Goal: Communication & Community: Share content

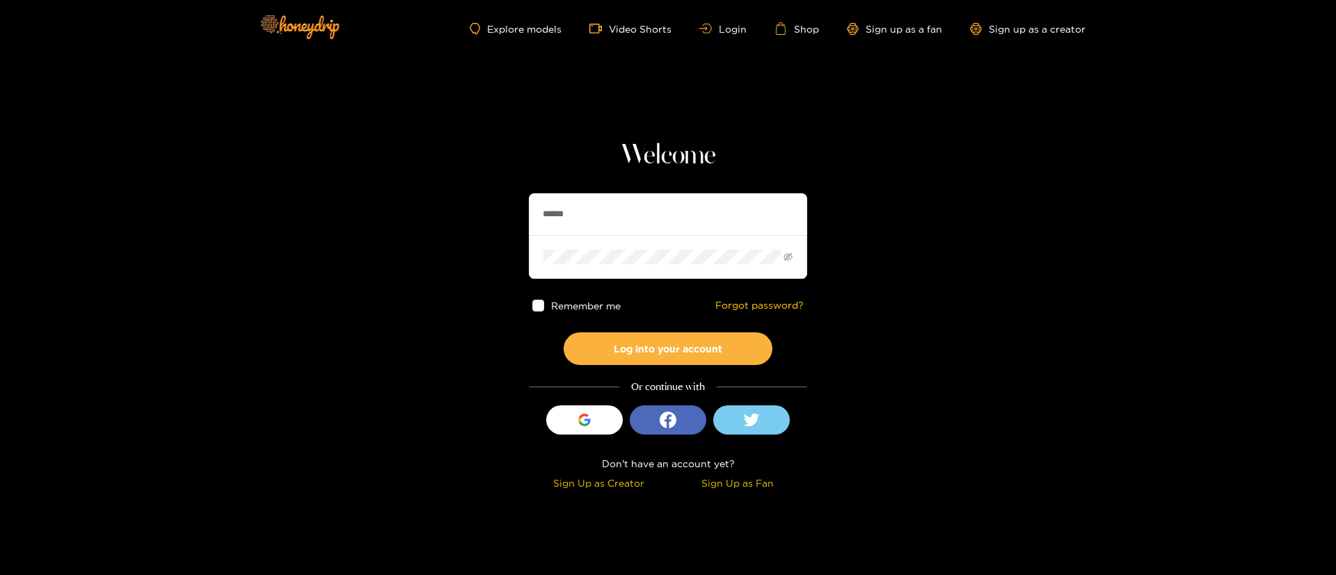
click at [589, 205] on input "******" at bounding box center [668, 214] width 278 height 42
click at [589, 206] on input "******" at bounding box center [668, 214] width 278 height 42
type input "********"
click at [644, 335] on button "Log into your account" at bounding box center [668, 349] width 209 height 33
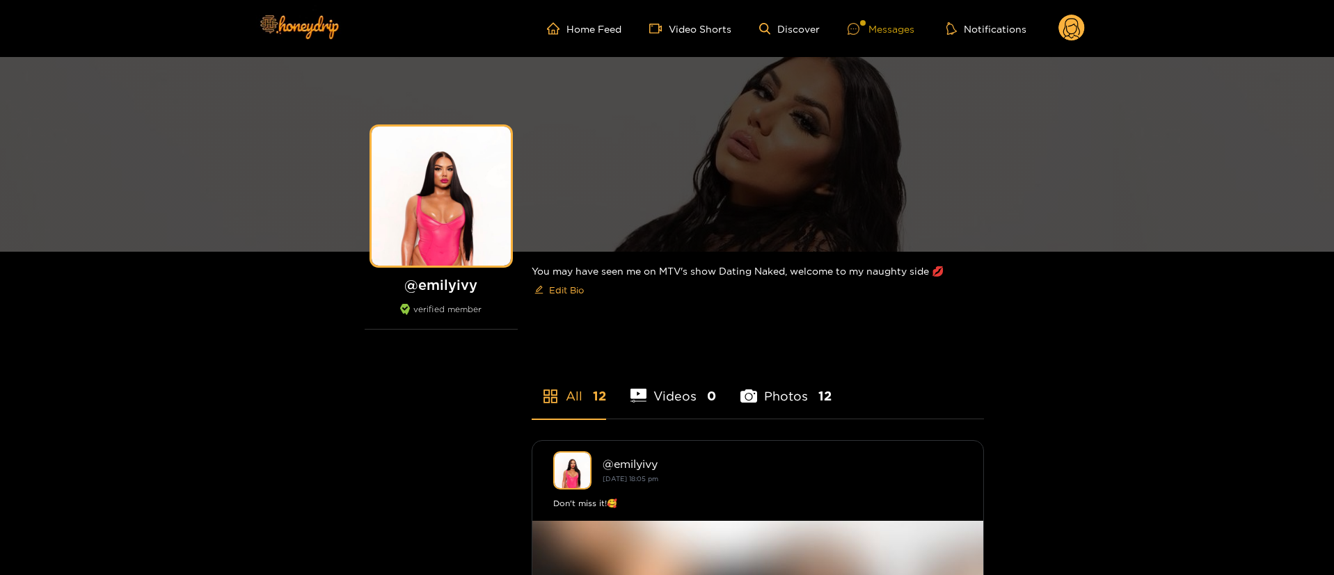
click at [866, 24] on div at bounding box center [863, 23] width 6 height 6
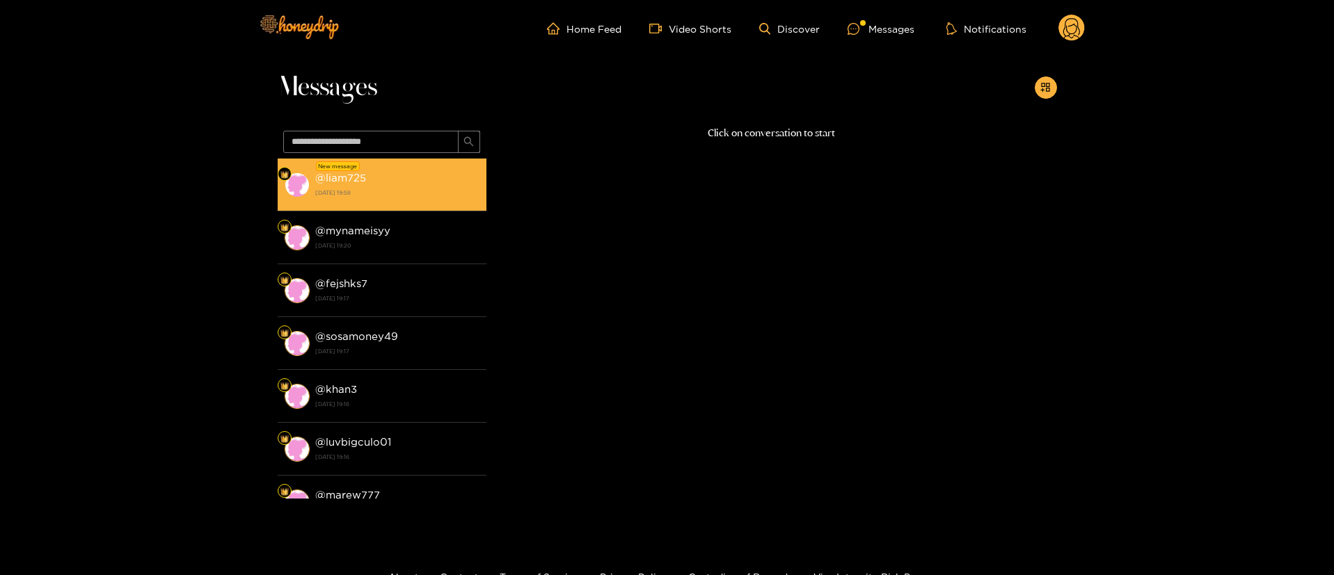
click at [409, 194] on strong "27 August 2025 19:58" at bounding box center [397, 192] width 164 height 13
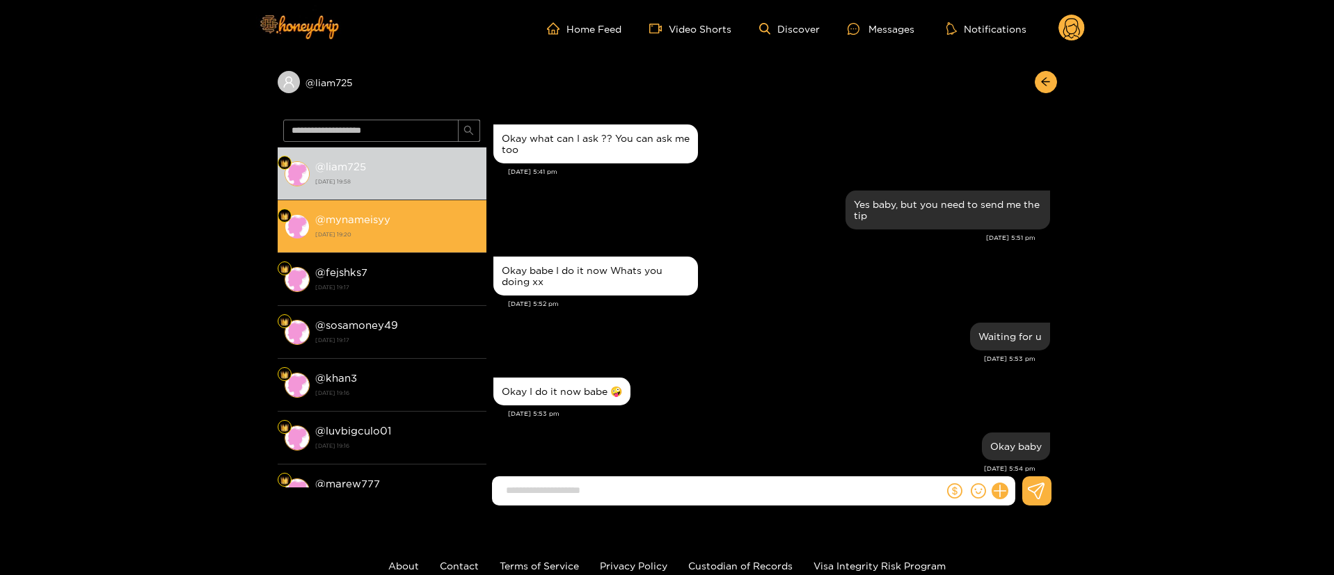
scroll to position [1124, 0]
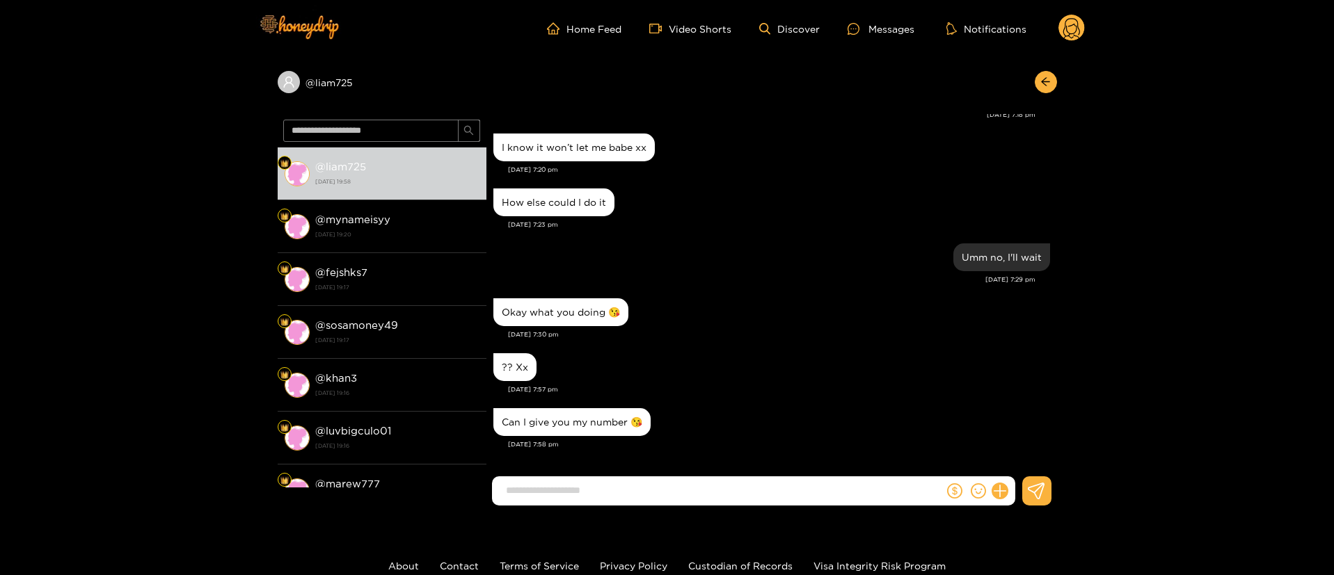
click at [676, 493] on input at bounding box center [721, 490] width 445 height 23
drag, startPoint x: 690, startPoint y: 495, endPoint x: 566, endPoint y: 507, distance: 123.7
click at [566, 507] on div "**********" at bounding box center [771, 497] width 571 height 40
type input "**********"
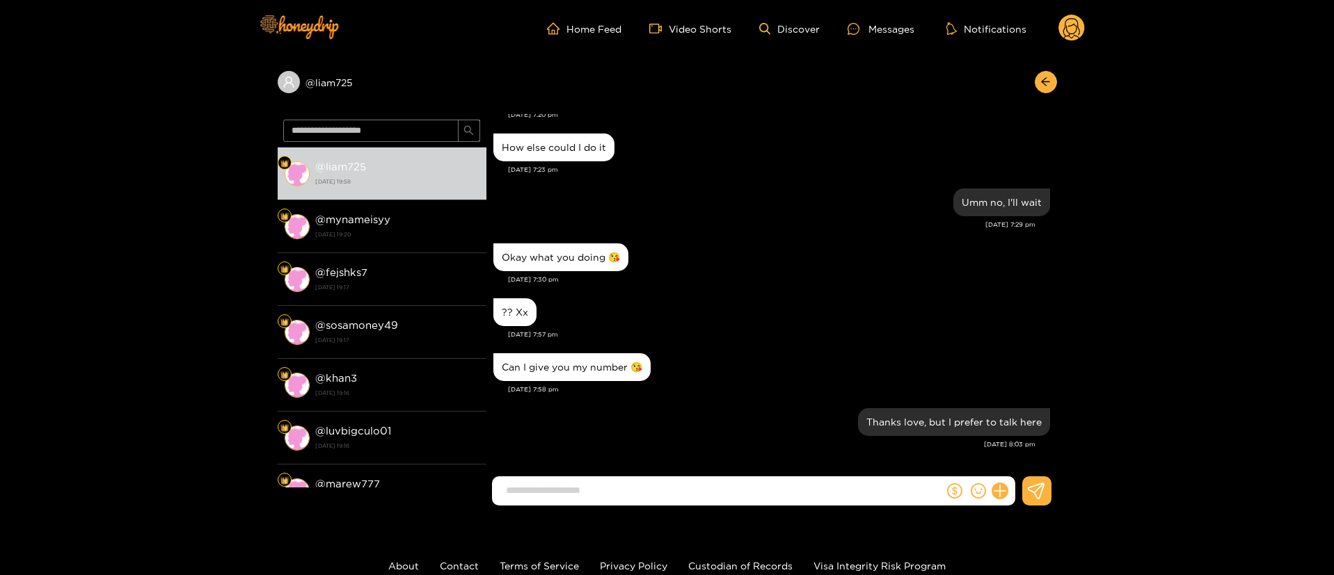
click at [912, 257] on div "Okay what you doing 😘" at bounding box center [771, 257] width 557 height 35
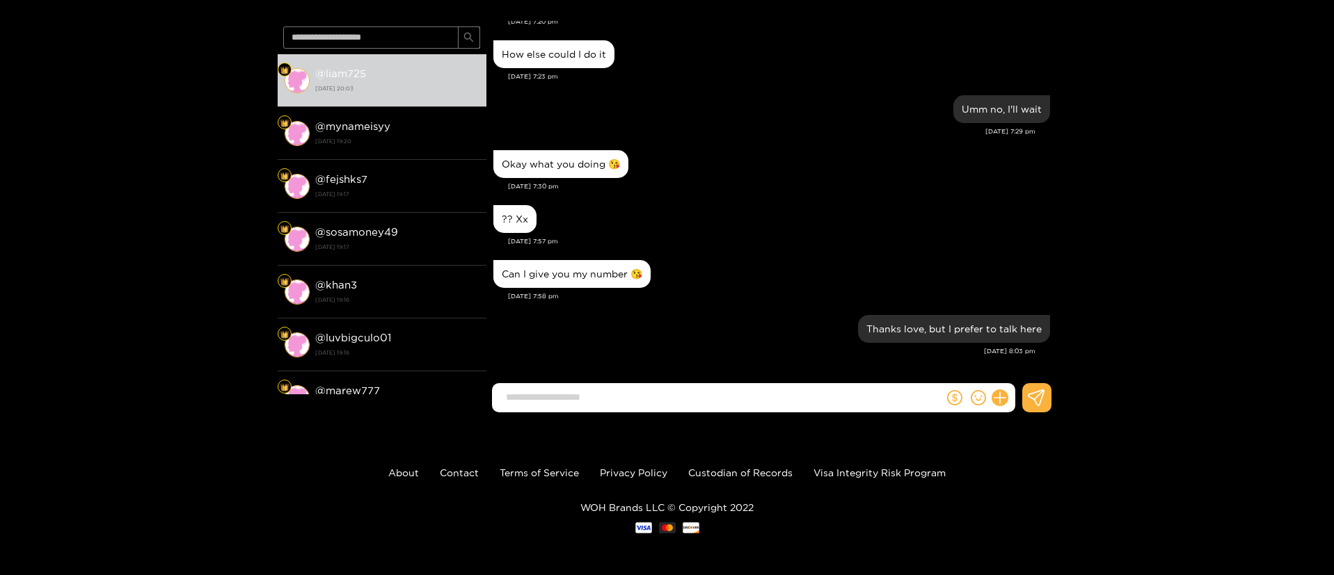
scroll to position [0, 0]
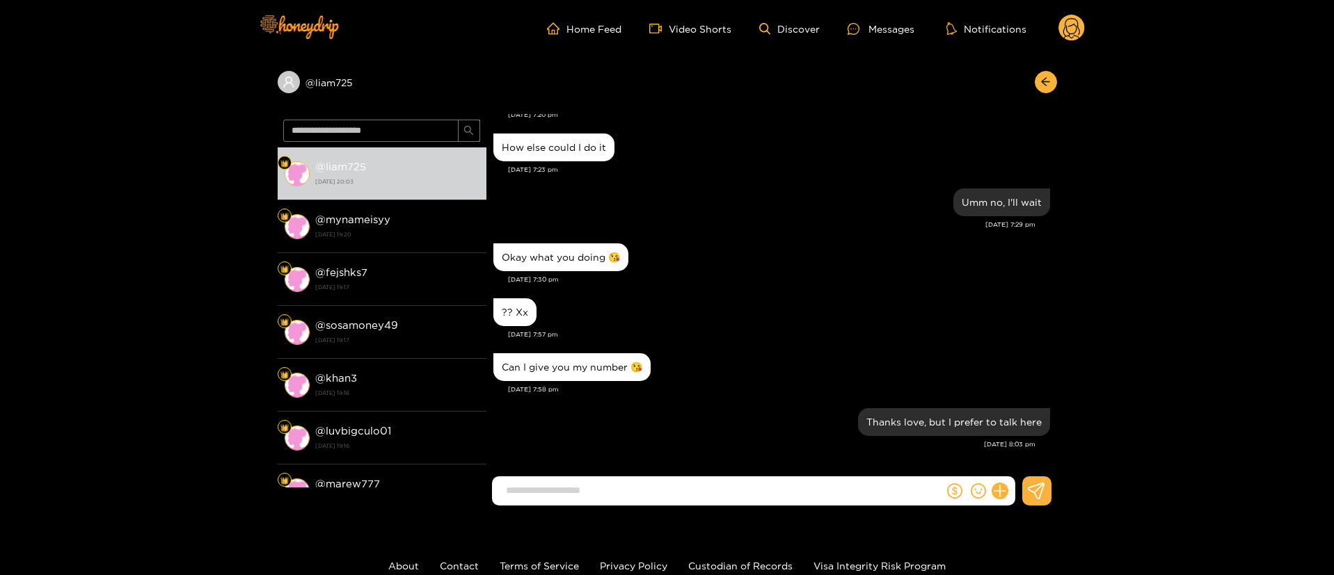
click at [1086, 36] on header "Home Feed Video Shorts Discover Messages Notifications 0" at bounding box center [667, 28] width 1334 height 57
click at [1079, 36] on circle at bounding box center [1071, 28] width 26 height 26
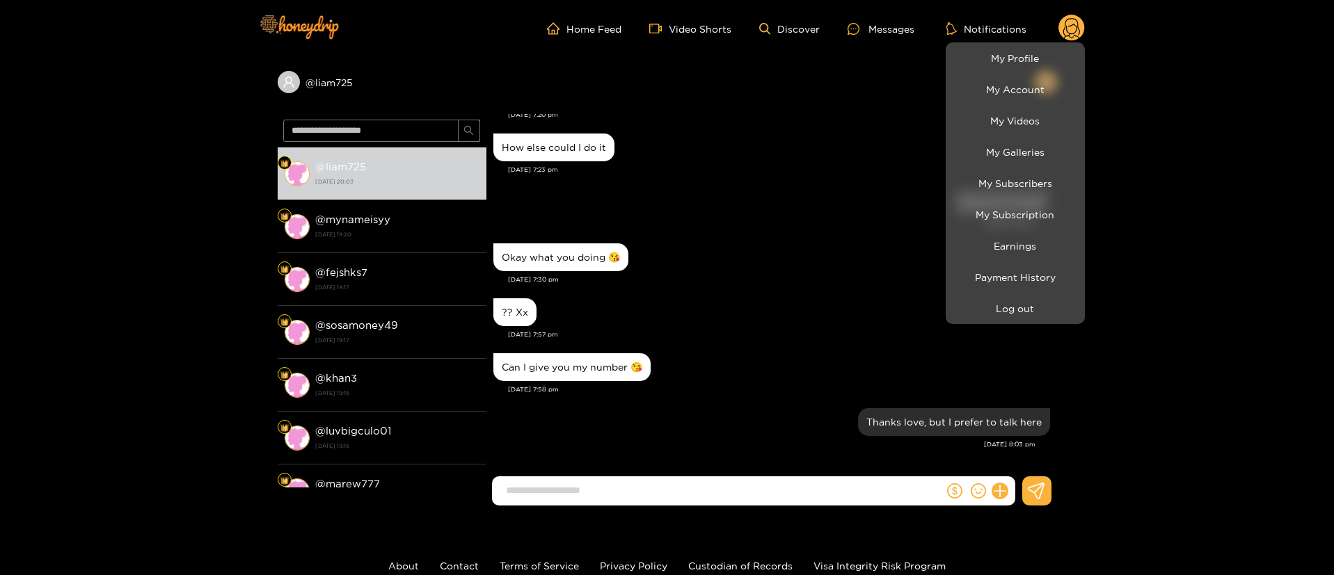
click at [758, 231] on div at bounding box center [667, 287] width 1334 height 575
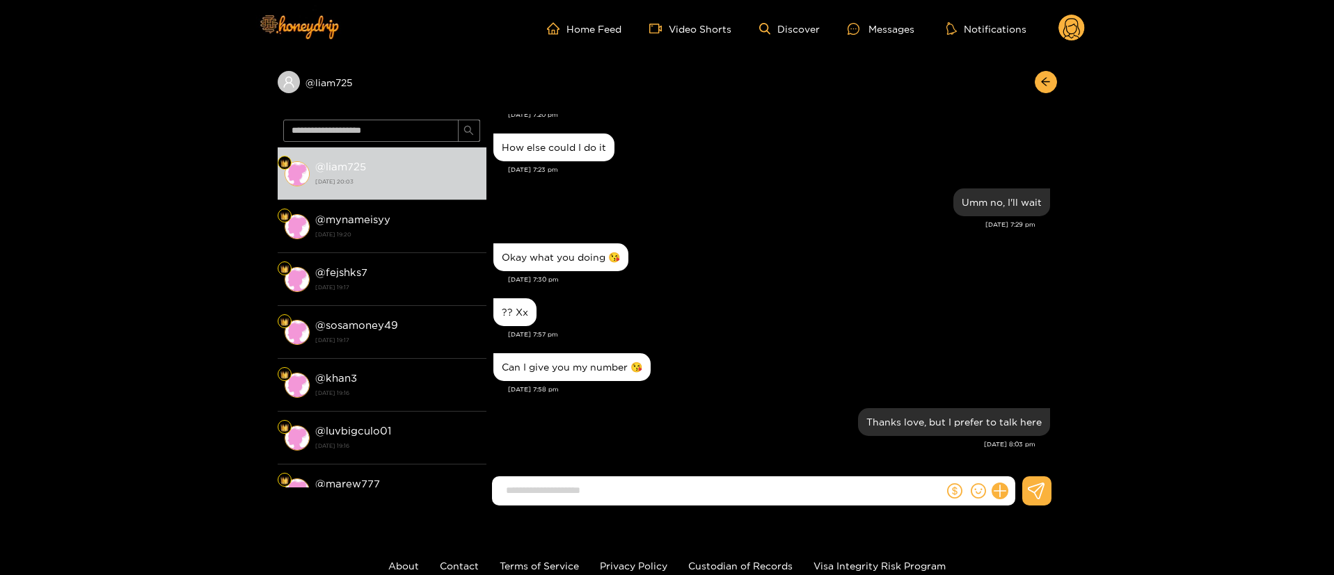
click at [1058, 82] on div "@ liam725 @ liam725 27 August 2025 20:03 @ mynameisyy 26 August 2025 19:20 @ fe…" at bounding box center [667, 287] width 1334 height 460
click at [1052, 87] on button "button" at bounding box center [1046, 82] width 22 height 22
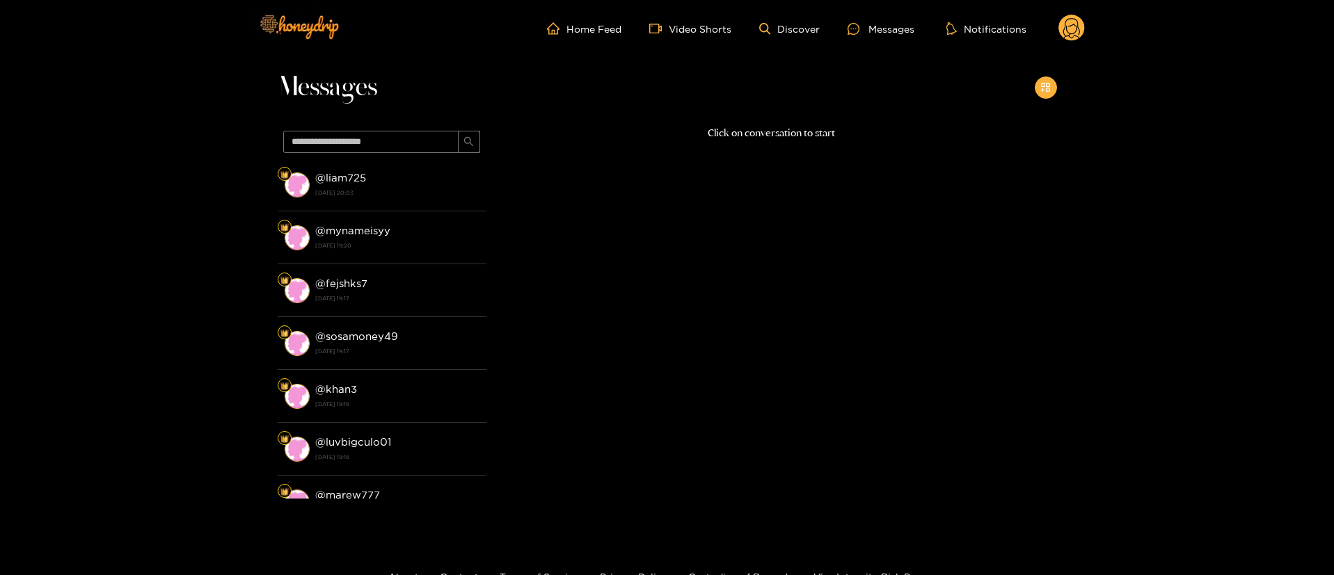
click at [1052, 87] on button "button" at bounding box center [1046, 88] width 22 height 22
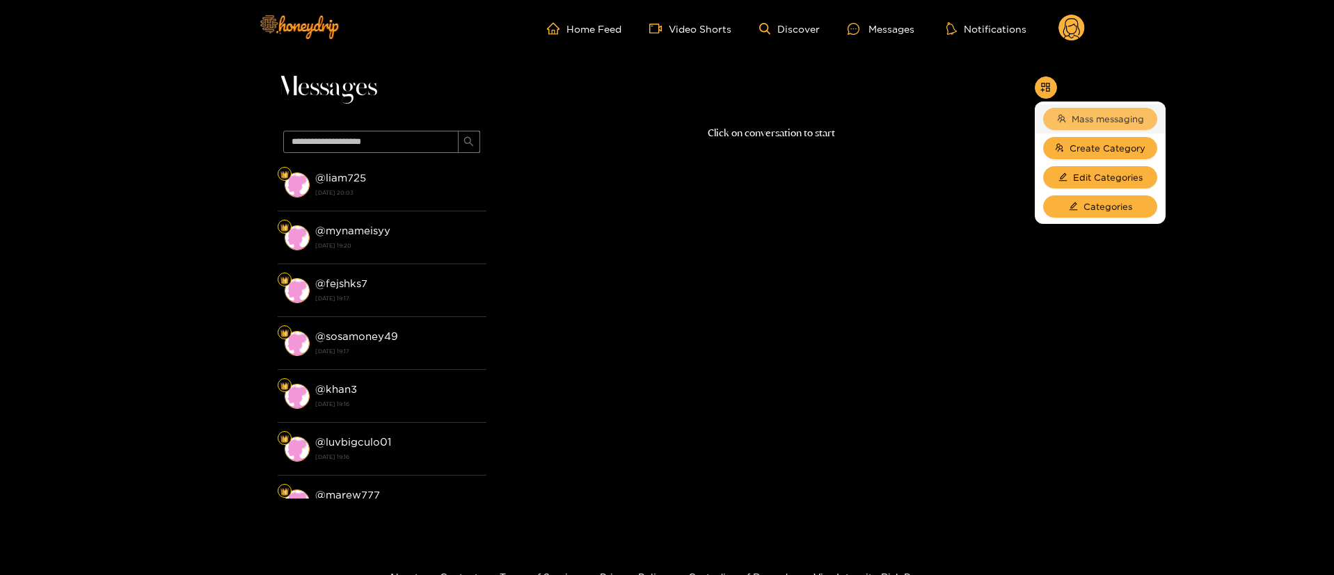
click at [1101, 125] on span "Mass messaging" at bounding box center [1108, 119] width 72 height 14
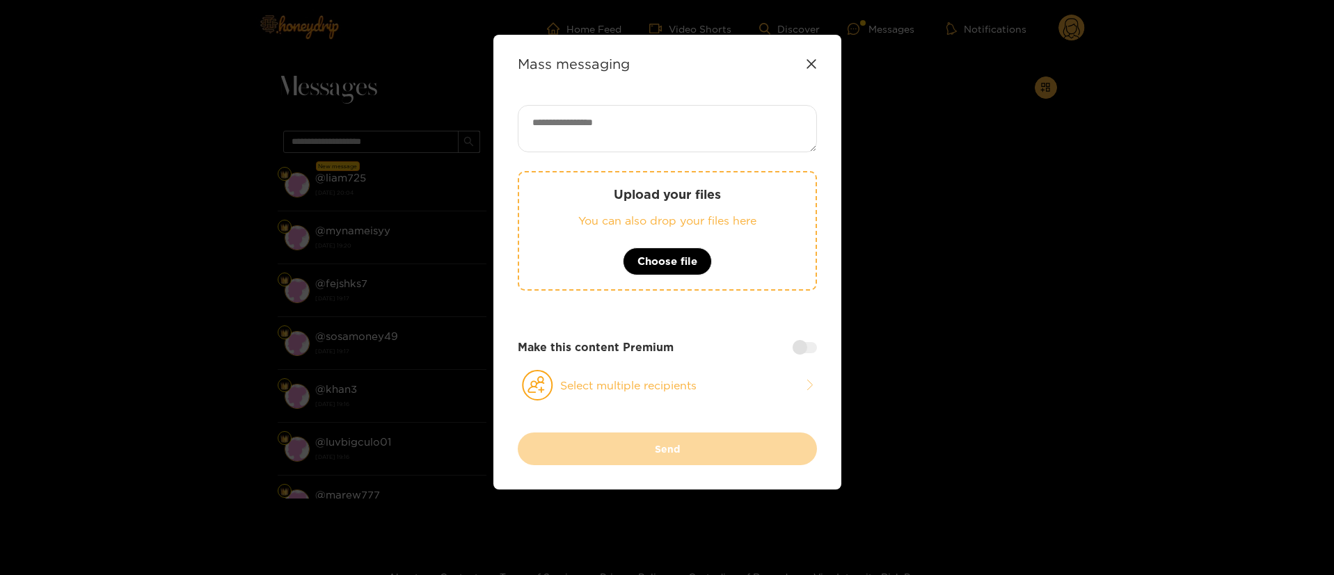
drag, startPoint x: 806, startPoint y: 62, endPoint x: 610, endPoint y: 81, distance: 197.8
click at [805, 59] on div "Mass messaging" at bounding box center [667, 64] width 299 height 16
click at [811, 68] on icon at bounding box center [811, 63] width 11 height 11
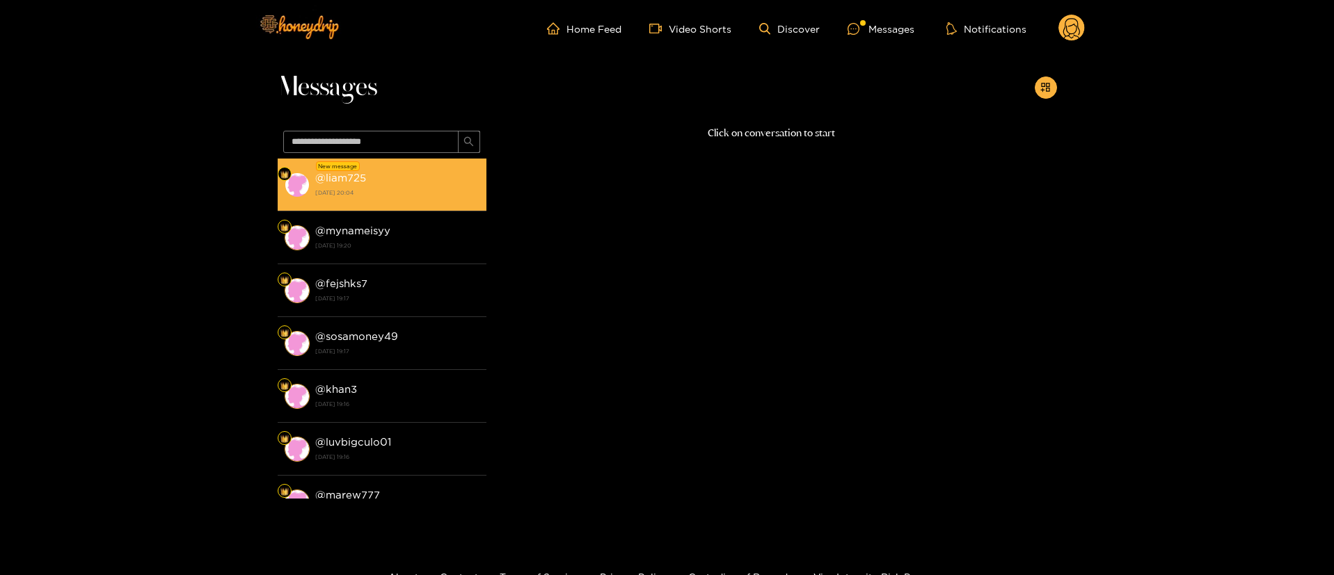
click at [388, 178] on div "@ liam725 27 August 2025 20:04" at bounding box center [397, 184] width 164 height 31
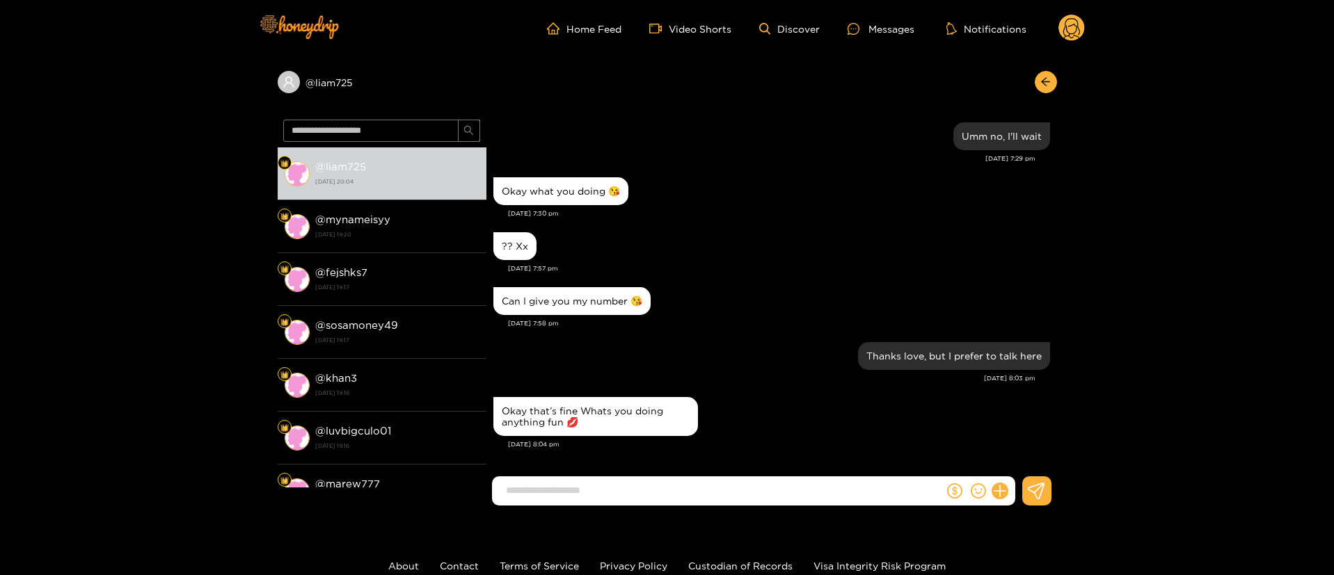
scroll to position [1113, 0]
click at [617, 498] on input at bounding box center [721, 490] width 445 height 23
click at [606, 487] on input at bounding box center [721, 490] width 445 height 23
type input "**********"
click at [1045, 79] on icon "arrow-left" at bounding box center [1045, 82] width 10 height 10
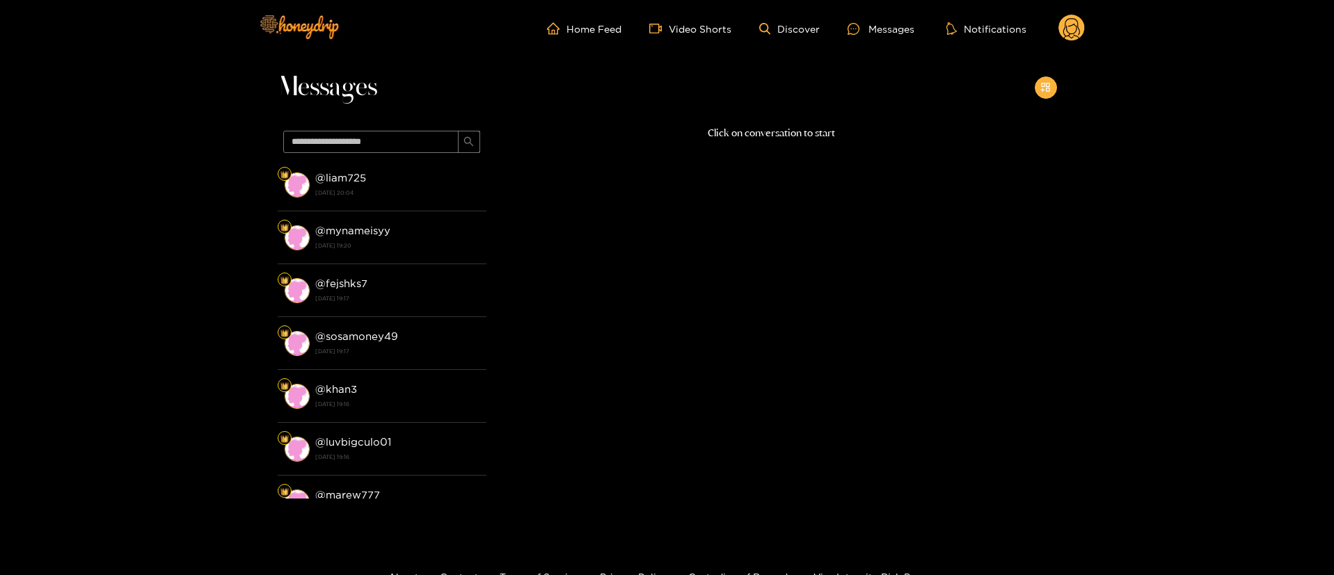
click at [1045, 79] on button "button" at bounding box center [1046, 88] width 22 height 22
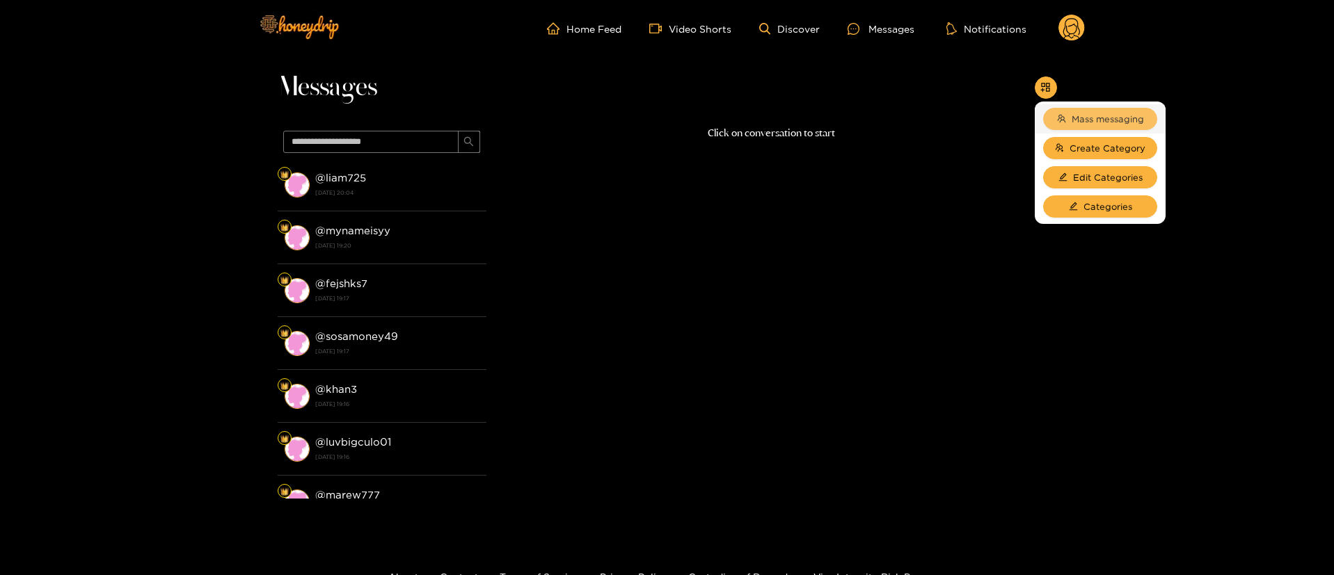
click at [1066, 111] on button "Mass messaging" at bounding box center [1100, 119] width 114 height 22
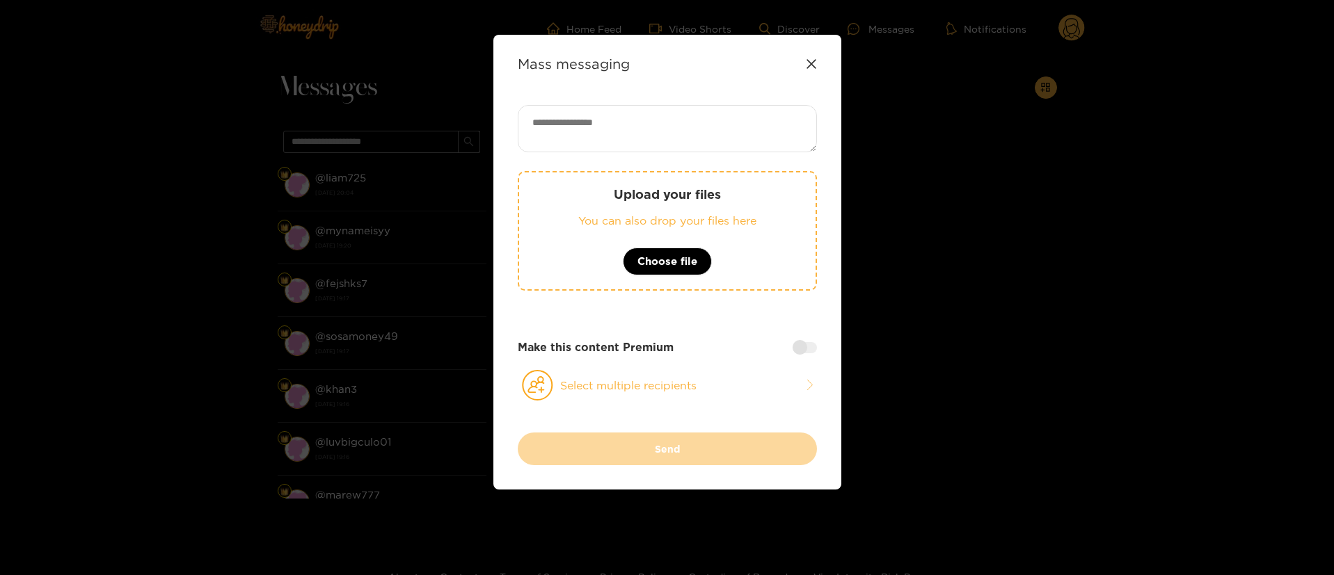
click at [728, 161] on div "Upload your files You can also drop your files here Choose file Make this conte…" at bounding box center [667, 269] width 299 height 328
click at [675, 108] on textarea at bounding box center [667, 128] width 299 height 47
paste textarea "**********"
type textarea "**********"
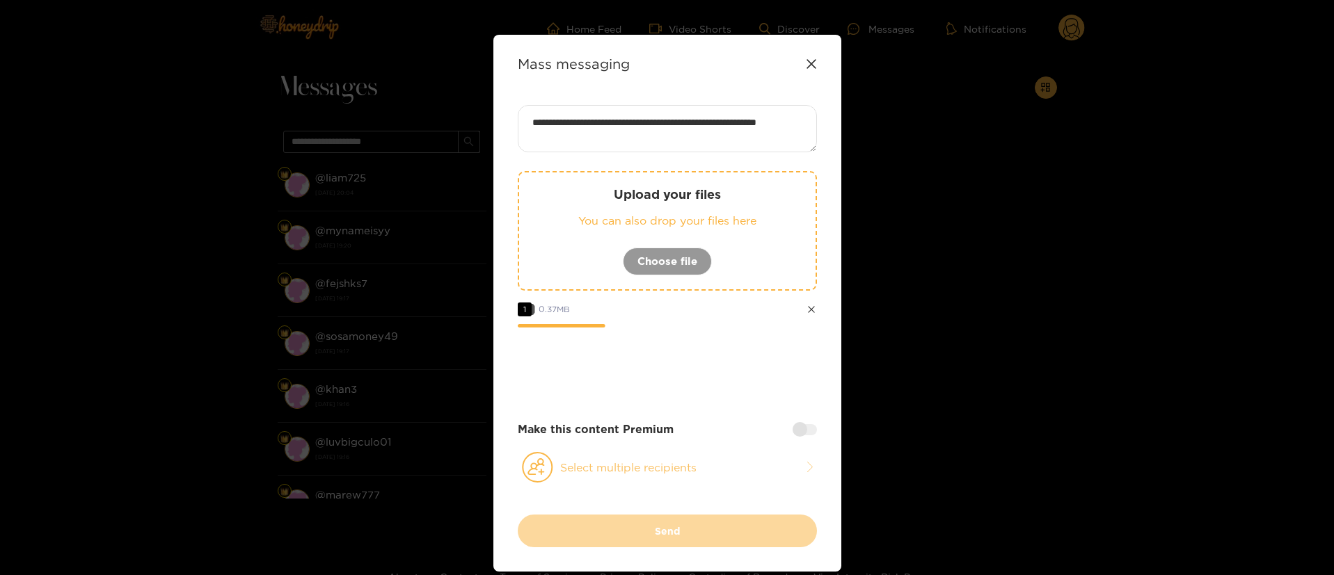
drag, startPoint x: 740, startPoint y: 482, endPoint x: 732, endPoint y: 480, distance: 7.9
click at [739, 482] on button "Select multiple recipients" at bounding box center [667, 468] width 299 height 32
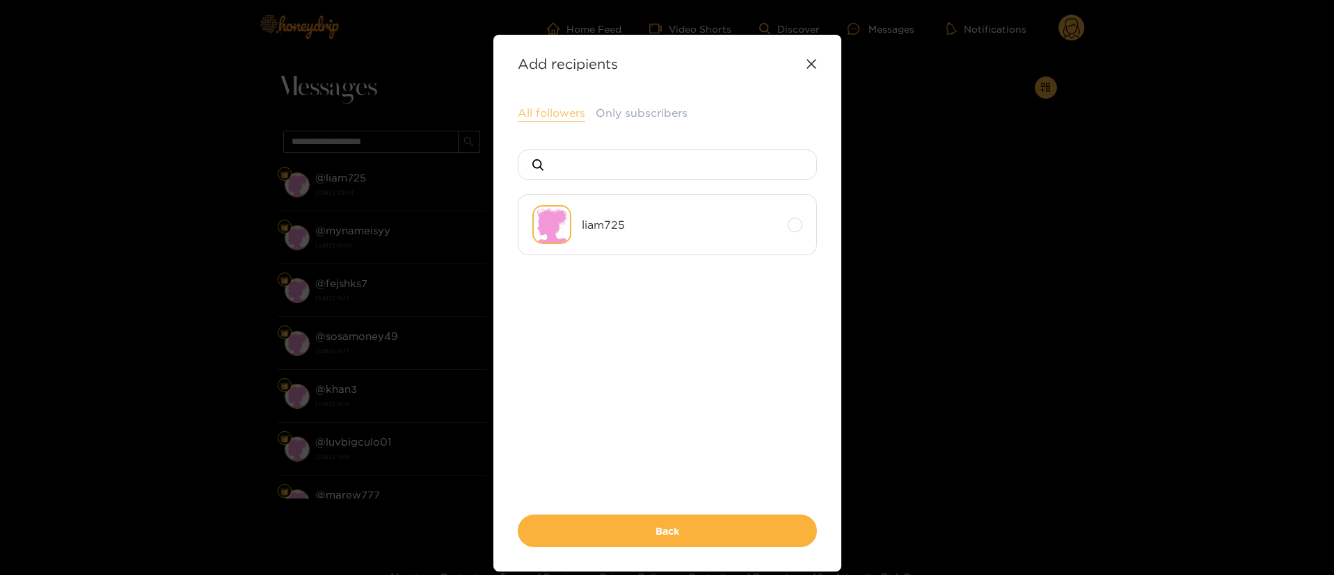
click at [552, 115] on button "All followers" at bounding box center [551, 113] width 67 height 17
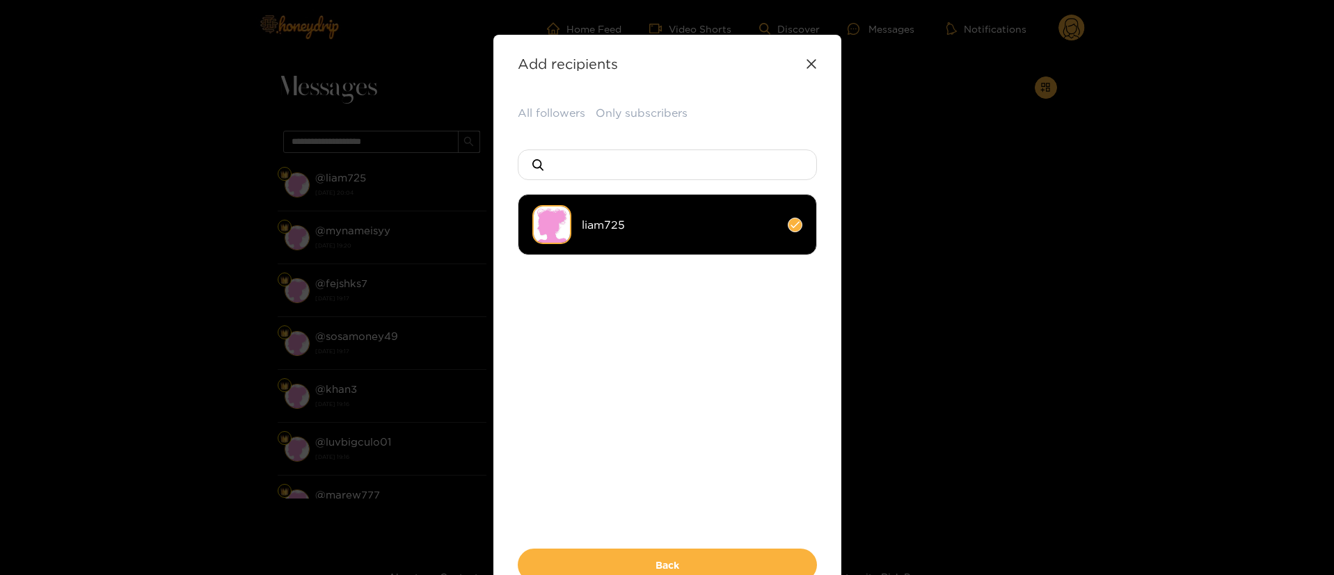
scroll to position [86, 0]
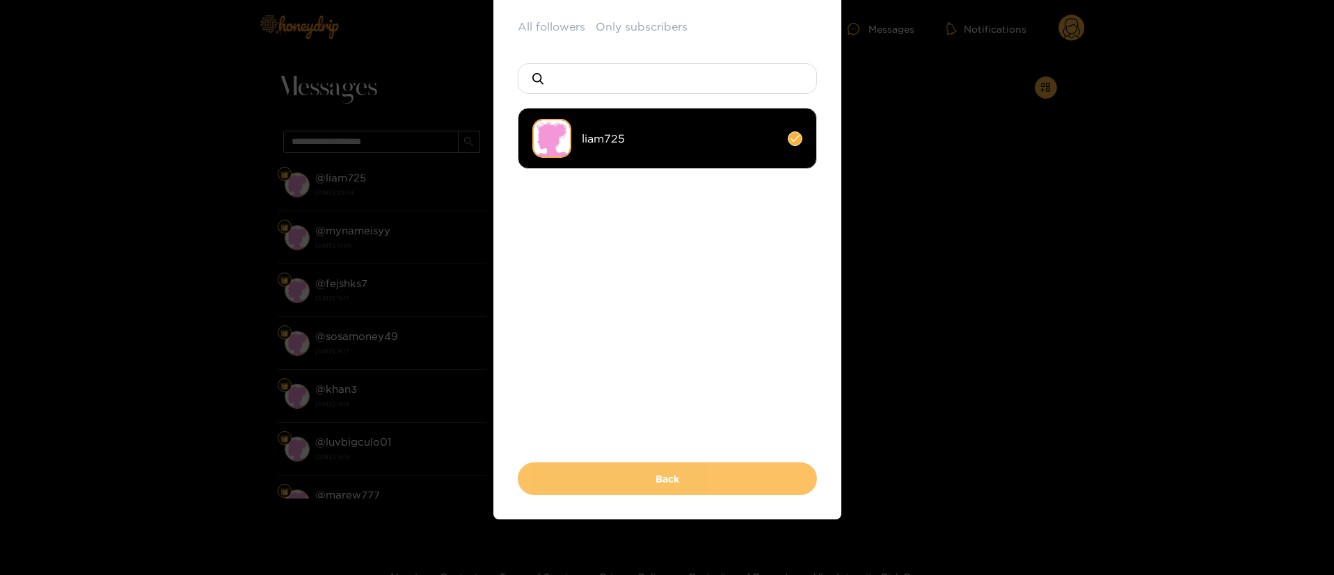
click at [719, 474] on button "Back" at bounding box center [667, 479] width 299 height 33
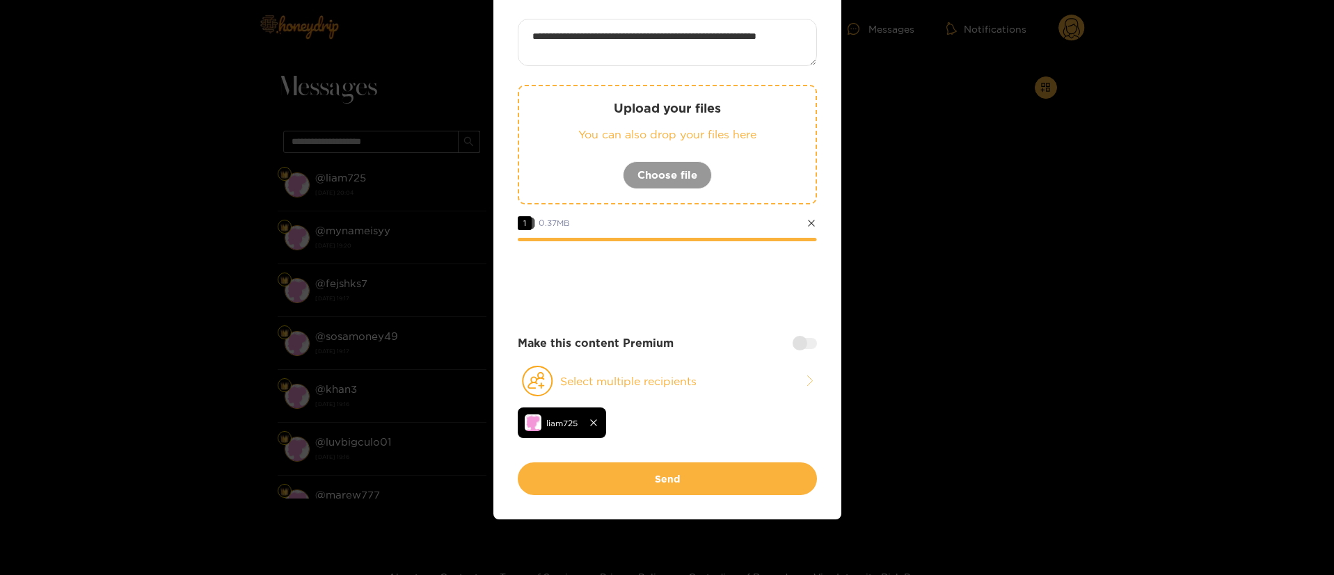
click at [799, 339] on div at bounding box center [805, 343] width 24 height 11
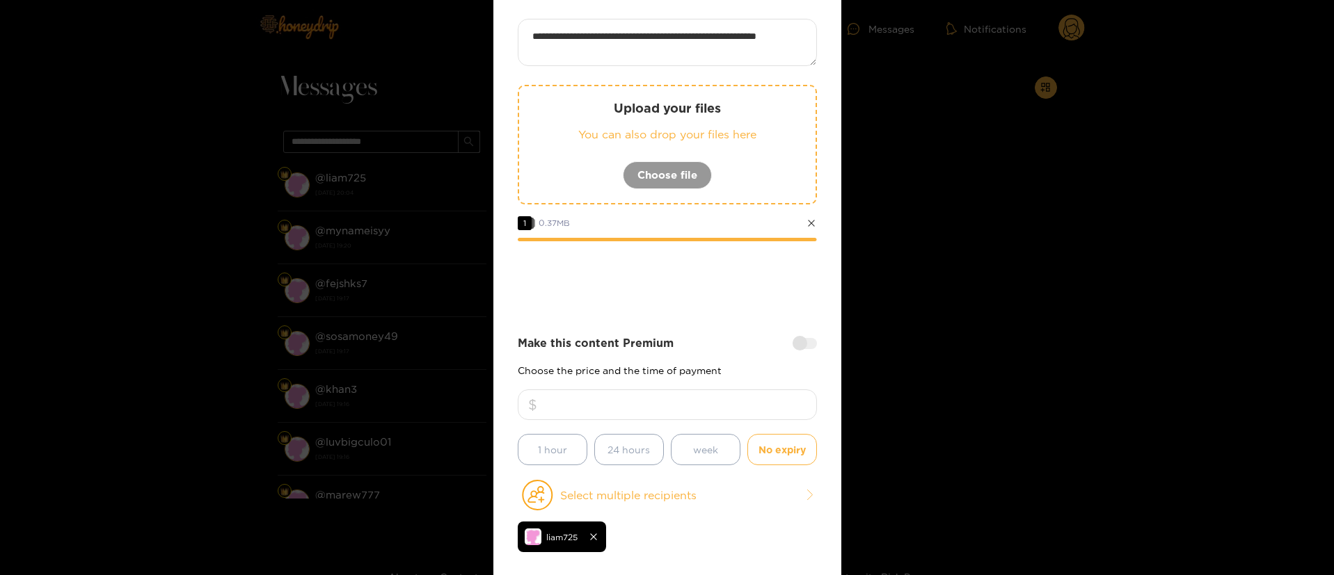
click at [687, 406] on input "number" at bounding box center [667, 405] width 299 height 31
type input "**"
click at [701, 337] on div "Make this content Premium" at bounding box center [667, 343] width 299 height 16
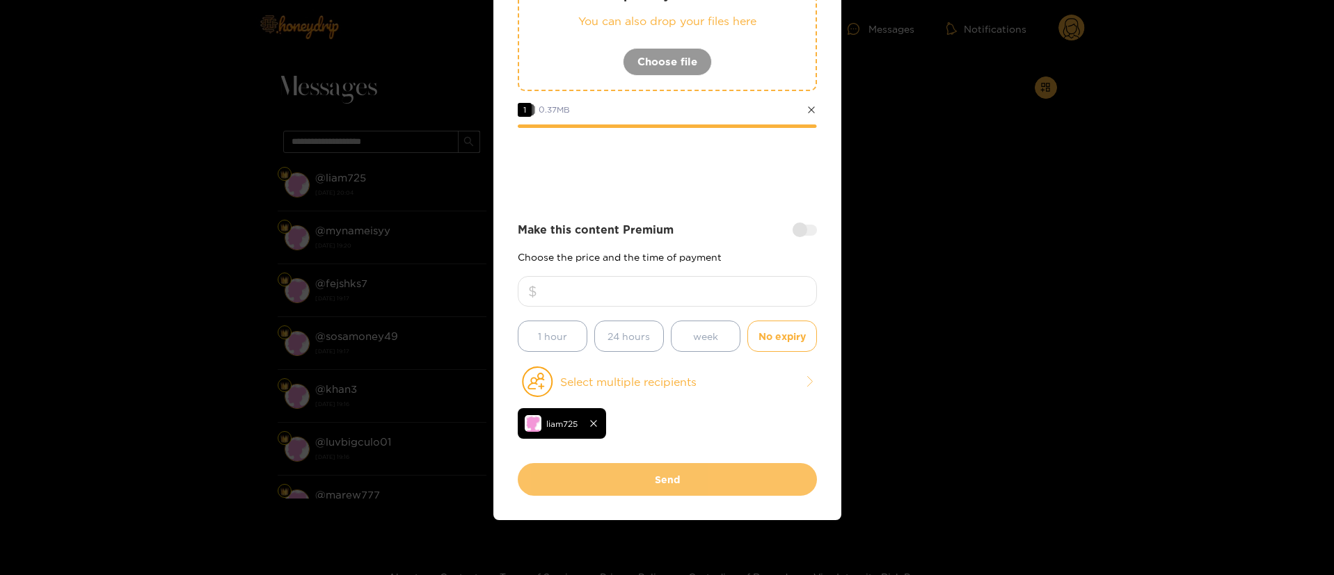
scroll to position [200, 0]
click at [704, 486] on button "Send" at bounding box center [667, 479] width 299 height 33
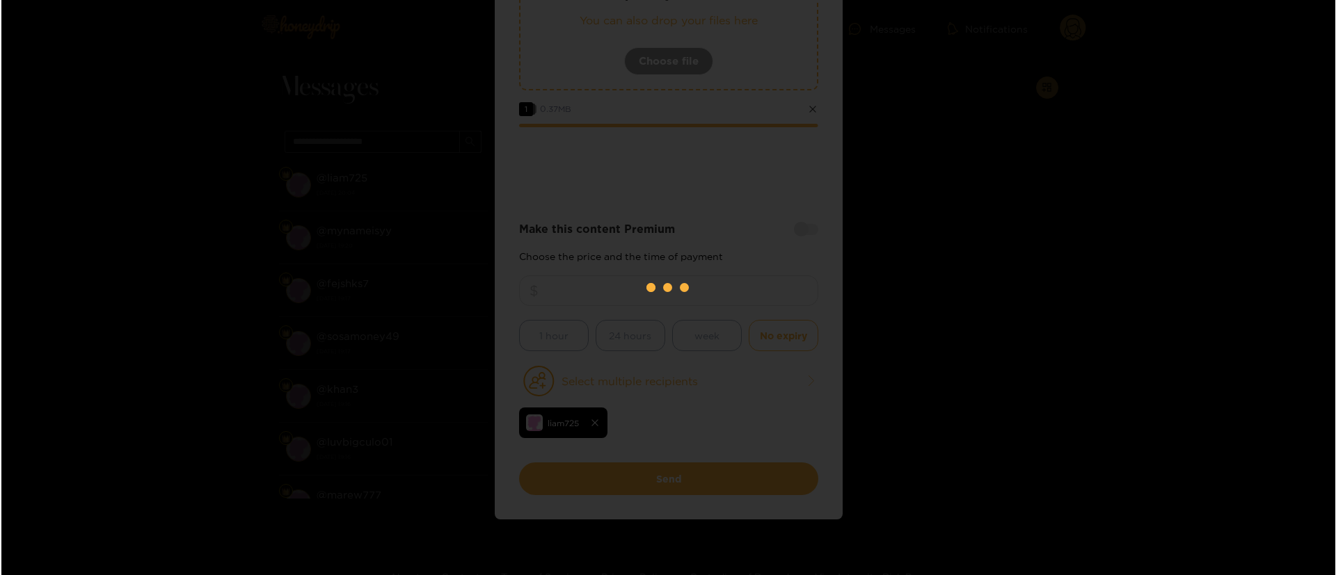
scroll to position [84, 0]
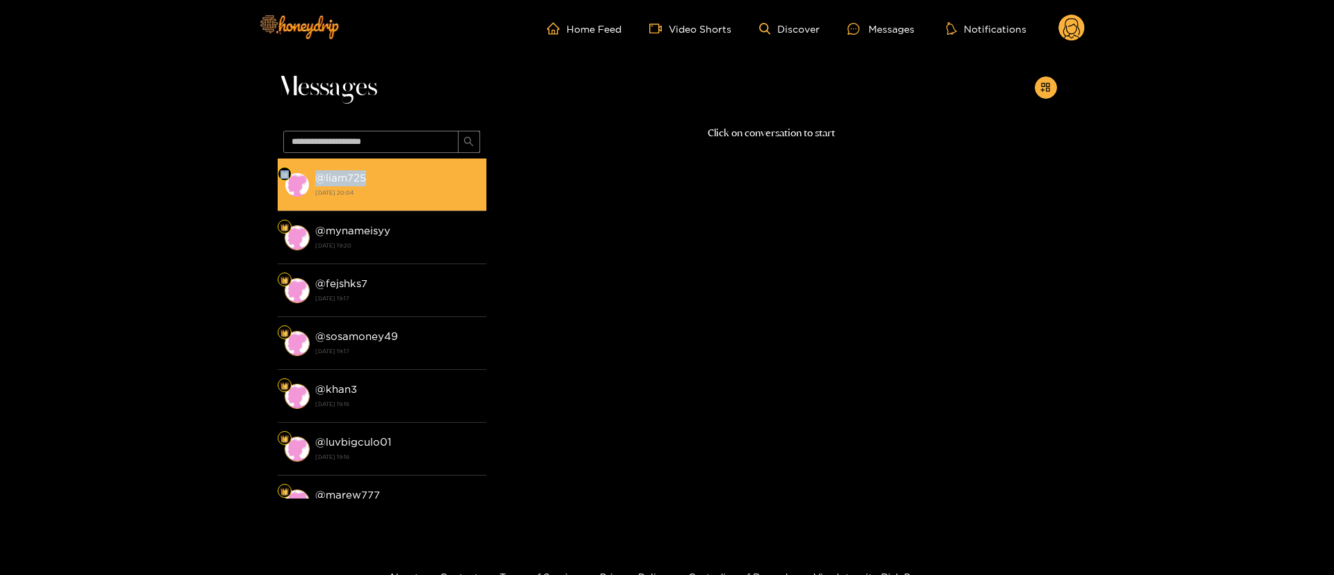
copy li "@ liam725"
drag, startPoint x: 379, startPoint y: 174, endPoint x: 310, endPoint y: 186, distance: 70.0
click at [310, 186] on li "@ liam725 27 August 2025 20:04" at bounding box center [382, 185] width 209 height 53
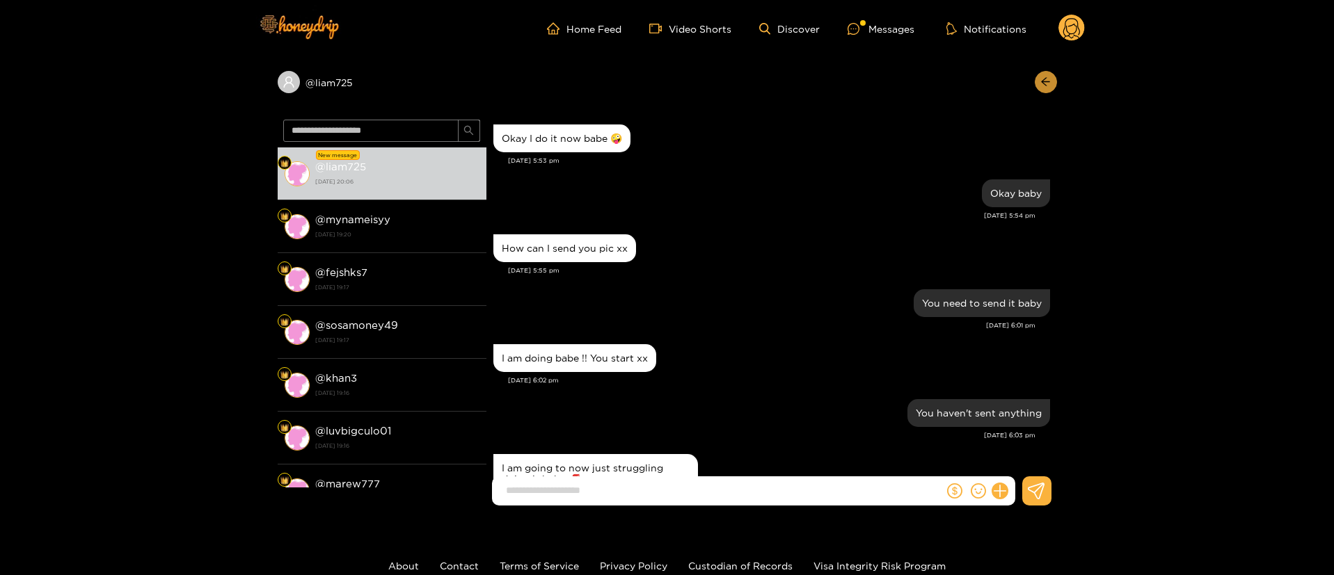
click at [1042, 77] on icon "arrow-left" at bounding box center [1045, 82] width 10 height 10
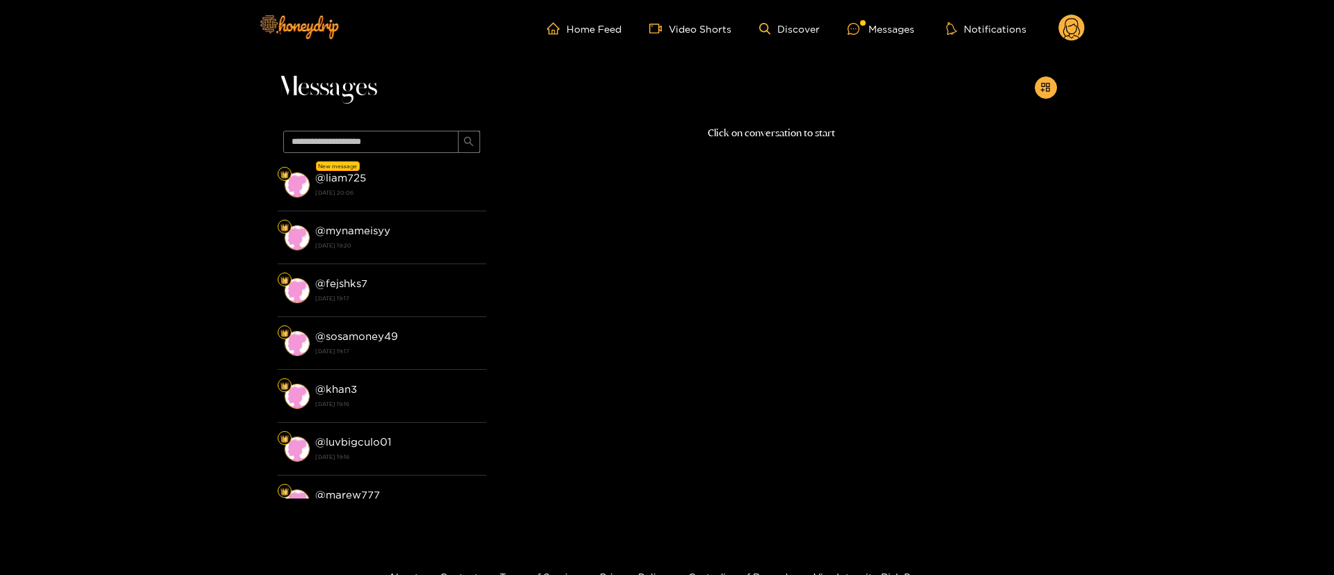
click at [1065, 29] on icon at bounding box center [1071, 30] width 17 height 24
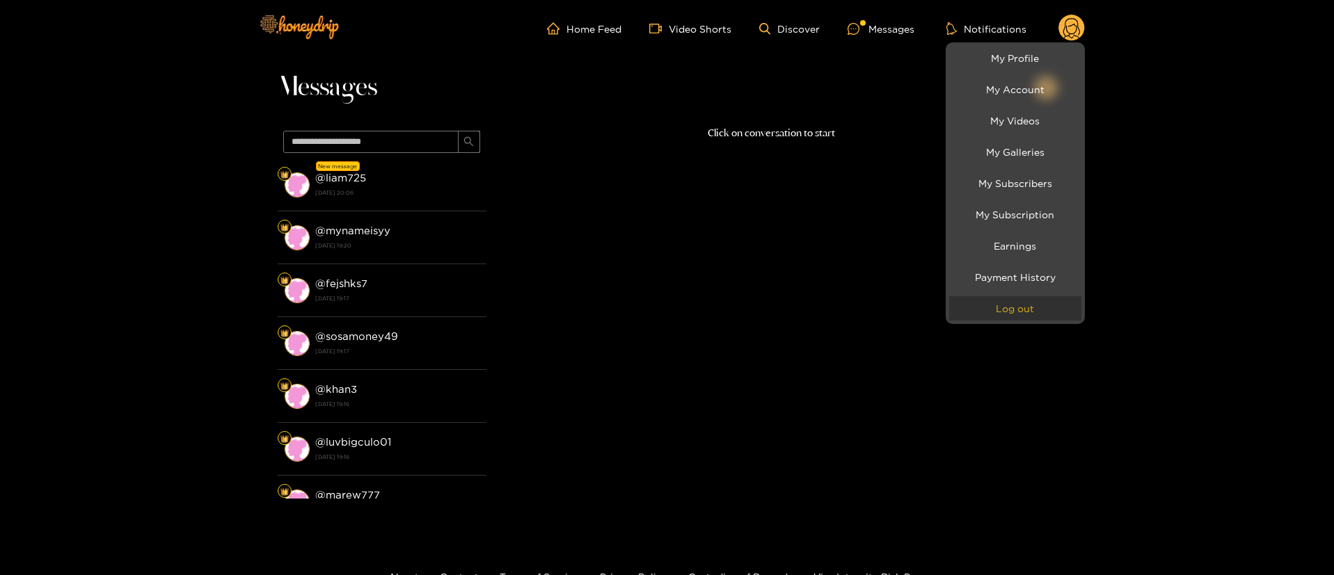
click at [1020, 304] on button "Log out" at bounding box center [1015, 308] width 132 height 24
